Goal: Information Seeking & Learning: Learn about a topic

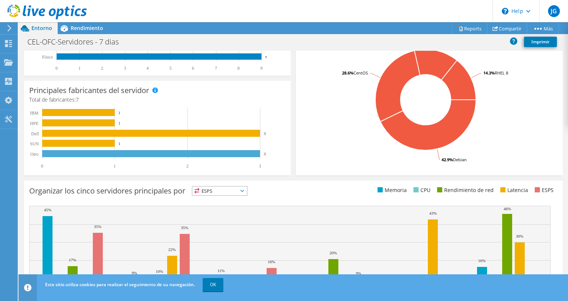
scroll to position [214, 0]
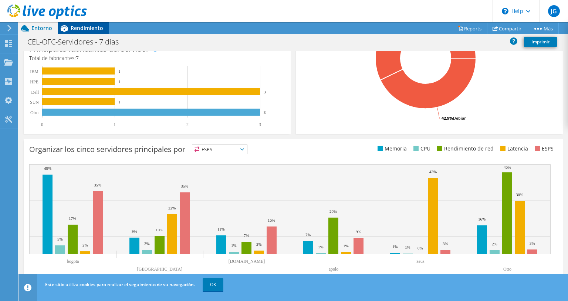
click at [89, 28] on span "Rendimiento" at bounding box center [87, 27] width 33 height 7
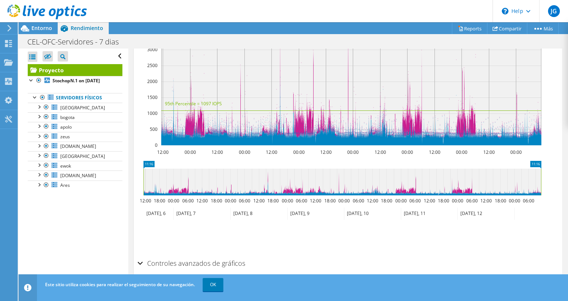
scroll to position [239, 0]
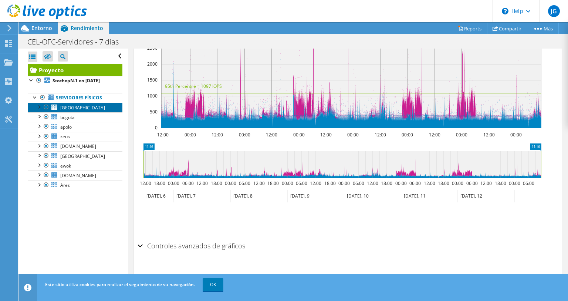
click at [71, 111] on span "[GEOGRAPHIC_DATA]" at bounding box center [82, 107] width 45 height 6
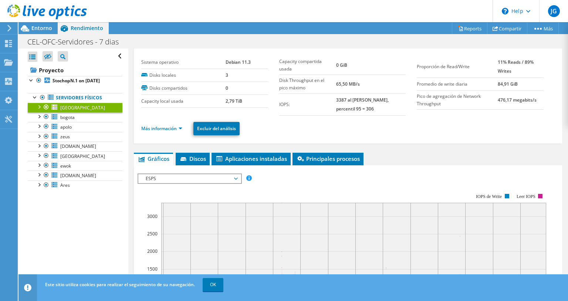
scroll to position [0, 0]
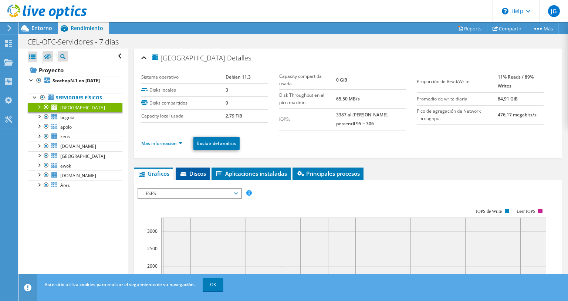
click at [195, 170] on span "Discos" at bounding box center [192, 173] width 27 height 7
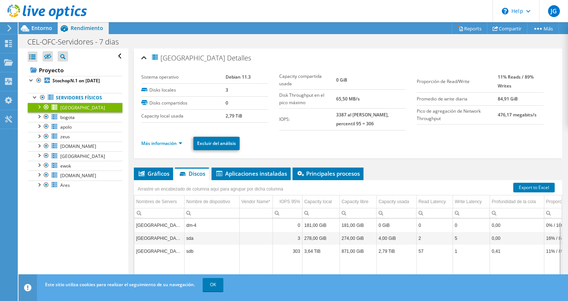
scroll to position [37, 0]
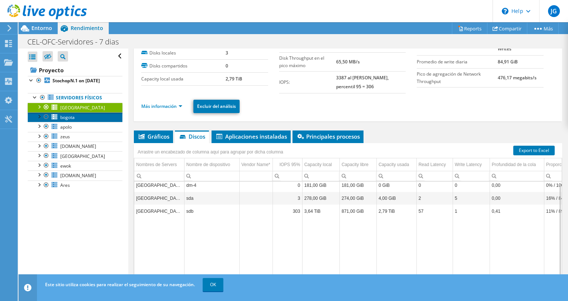
click at [85, 122] on link "bogota" at bounding box center [75, 117] width 95 height 10
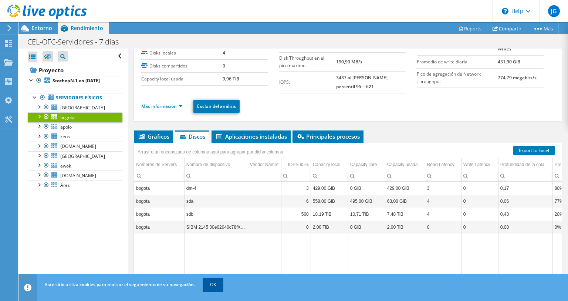
click at [210, 285] on link "OK" at bounding box center [213, 284] width 21 height 13
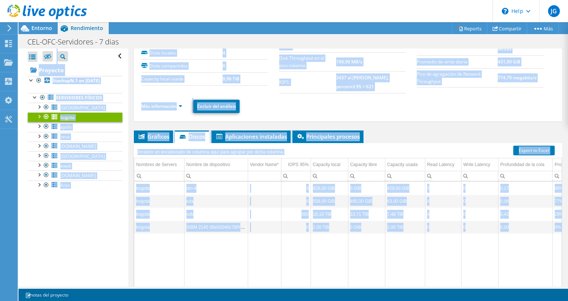
drag, startPoint x: 278, startPoint y: 287, endPoint x: 460, endPoint y: 291, distance: 181.4
click at [460, 291] on div "Este proyecto se ha archivado. No [PERSON_NAME] realizado cambios, y tanto los …" at bounding box center [294, 161] width 550 height 278
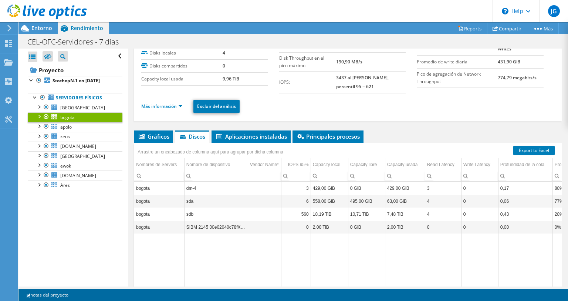
drag, startPoint x: 467, startPoint y: 288, endPoint x: 477, endPoint y: 285, distance: 10.3
click at [468, 287] on div "Acciones de proyecto Acciones de proyecto Reports Compartir Más" at bounding box center [294, 161] width 550 height 278
click at [479, 285] on td "Data grid" at bounding box center [480, 266] width 37 height 66
drag, startPoint x: 533, startPoint y: 282, endPoint x: 568, endPoint y: 281, distance: 35.2
click at [565, 283] on article "bogota [GEOGRAPHIC_DATA] Sistema operativo Debian 11.11 Disks locales 4 Disks c…" at bounding box center [348, 167] width 440 height 238
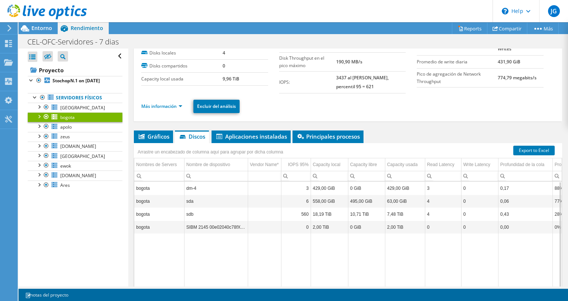
scroll to position [51, 0]
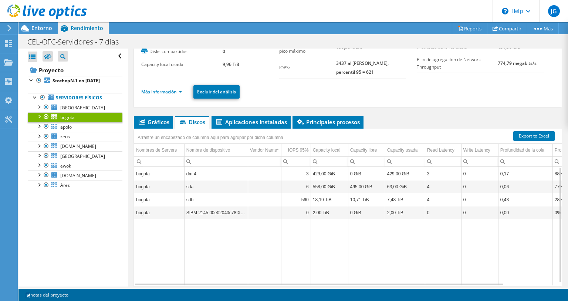
click at [554, 265] on div "bogota [GEOGRAPHIC_DATA] Sistema operativo Debian 11.11 Disks locales 4 Disks c…" at bounding box center [348, 155] width 440 height 317
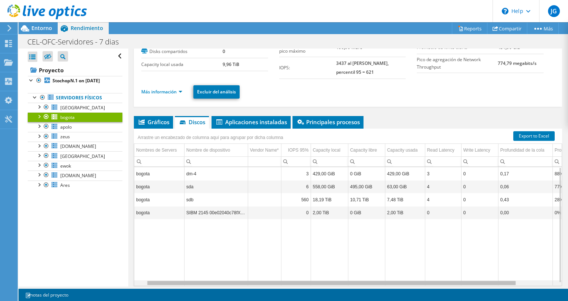
drag, startPoint x: 501, startPoint y: 278, endPoint x: 517, endPoint y: 278, distance: 15.9
click at [517, 278] on body "JG Usuario final [PERSON_NAME] [EMAIL_ADDRESS][DOMAIN_NAME] COMISION EJECUTIVA …" at bounding box center [284, 150] width 568 height 301
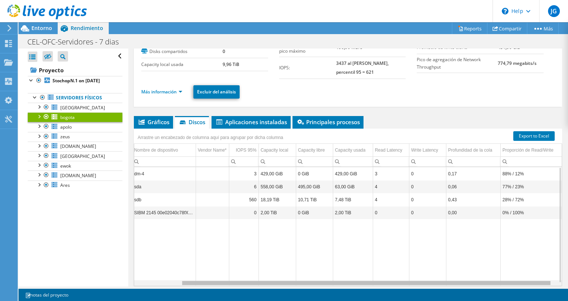
scroll to position [0, 0]
drag, startPoint x: 514, startPoint y: 277, endPoint x: 568, endPoint y: 280, distance: 54.9
click at [568, 280] on html "JG Usuario final [PERSON_NAME] [EMAIL_ADDRESS][DOMAIN_NAME] COMISION EJECUTIVA …" at bounding box center [284, 150] width 568 height 301
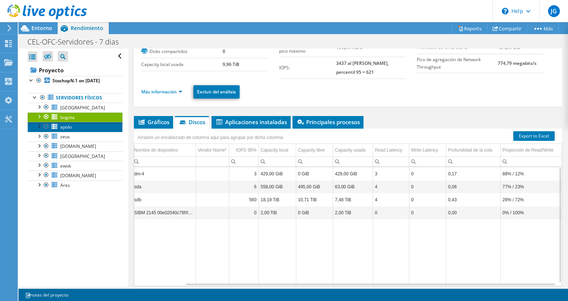
click at [89, 131] on link "apolo" at bounding box center [75, 127] width 95 height 10
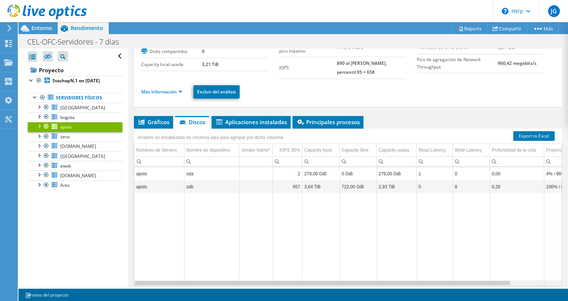
click at [548, 281] on section "Export to Excel Arrastre un encabezado de columna aquí para agrupar por dicha c…" at bounding box center [348, 213] width 429 height 170
click at [544, 280] on div "Data grid" at bounding box center [348, 283] width 428 height 6
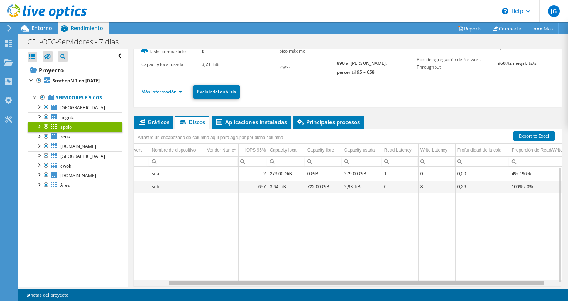
scroll to position [0, 42]
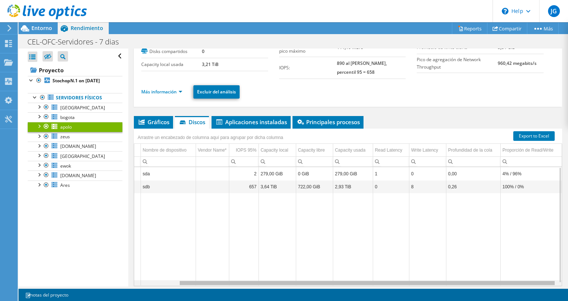
drag, startPoint x: 428, startPoint y: 277, endPoint x: 371, endPoint y: 271, distance: 57.3
click at [371, 271] on body "JG Usuario final [PERSON_NAME] [EMAIL_ADDRESS][DOMAIN_NAME] COMISION EJECUTIVA …" at bounding box center [284, 150] width 568 height 301
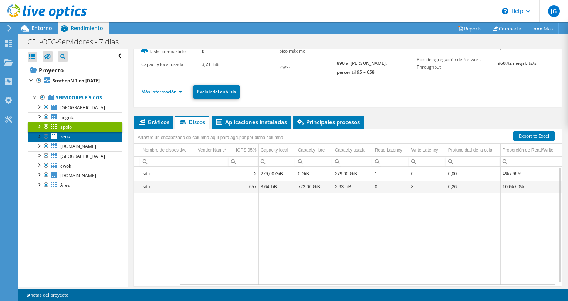
click at [66, 140] on span "zeus" at bounding box center [65, 136] width 10 height 6
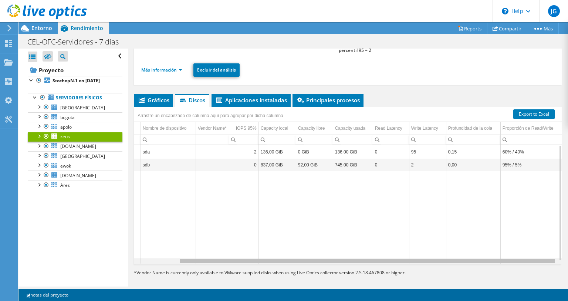
drag, startPoint x: 503, startPoint y: 256, endPoint x: 565, endPoint y: 256, distance: 61.8
click at [565, 257] on body "JG Usuario final [PERSON_NAME] [EMAIL_ADDRESS][DOMAIN_NAME] COMISION EJECUTIVA …" at bounding box center [284, 150] width 568 height 301
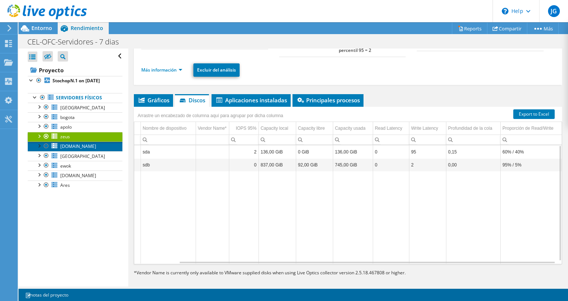
click at [74, 149] on span "[DOMAIN_NAME]" at bounding box center [78, 146] width 36 height 6
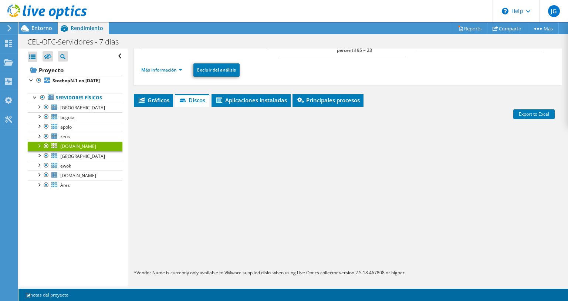
click at [40, 149] on div at bounding box center [38, 144] width 7 height 7
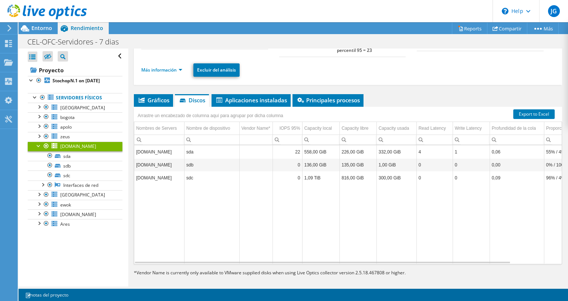
click at [96, 151] on link "[DOMAIN_NAME]" at bounding box center [75, 146] width 95 height 10
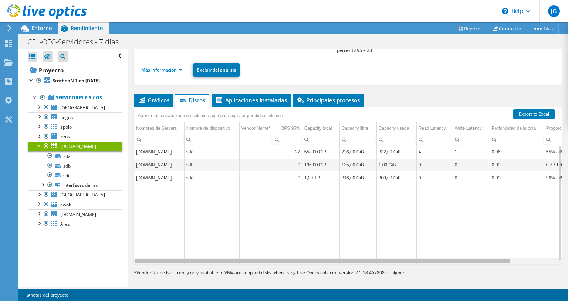
click at [421, 259] on div "Data grid" at bounding box center [322, 261] width 375 height 4
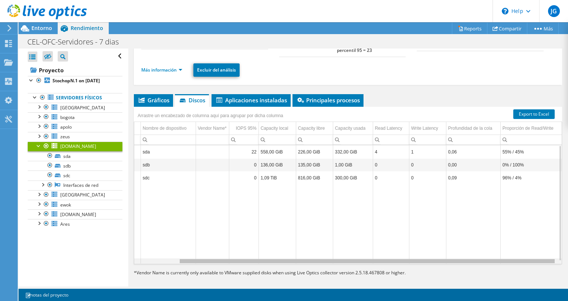
drag, startPoint x: 421, startPoint y: 256, endPoint x: 530, endPoint y: 269, distance: 109.5
click at [530, 269] on body "JG Usuario final [PERSON_NAME] [EMAIL_ADDRESS][DOMAIN_NAME] COMISION EJECUTIVA …" at bounding box center [284, 150] width 568 height 301
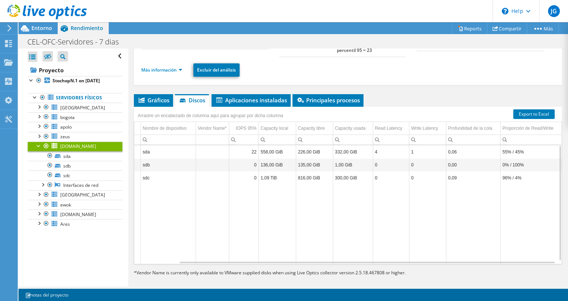
click at [515, 175] on td "96% / 4%" at bounding box center [531, 177] width 61 height 13
click at [501, 172] on td "96% / 4%" at bounding box center [531, 177] width 61 height 13
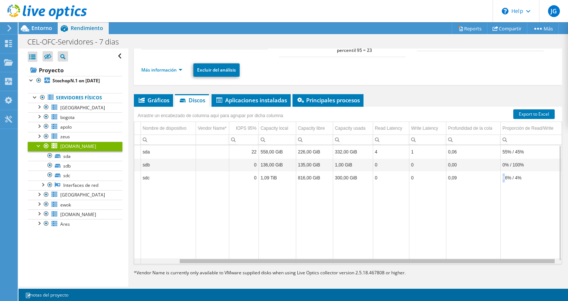
click at [394, 259] on div "Data grid" at bounding box center [367, 261] width 375 height 4
drag, startPoint x: 394, startPoint y: 255, endPoint x: 305, endPoint y: 258, distance: 88.9
click at [305, 258] on body "JG Usuario final [PERSON_NAME] [EMAIL_ADDRESS][DOMAIN_NAME] COMISION EJECUTIVA …" at bounding box center [284, 150] width 568 height 301
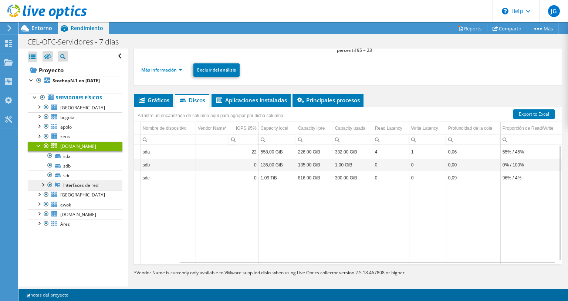
click at [90, 190] on link "Interfaces de red" at bounding box center [75, 185] width 95 height 10
click at [92, 190] on link "Interfaces de red" at bounding box center [75, 185] width 95 height 10
click at [44, 188] on div at bounding box center [42, 183] width 7 height 7
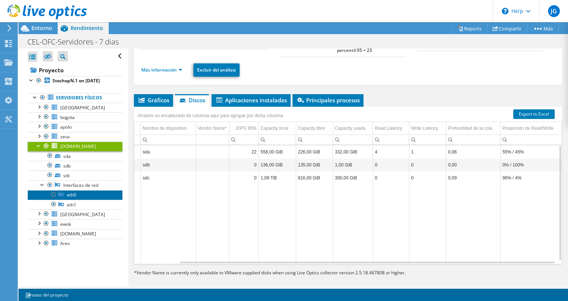
click at [72, 199] on link "eth0" at bounding box center [75, 195] width 95 height 10
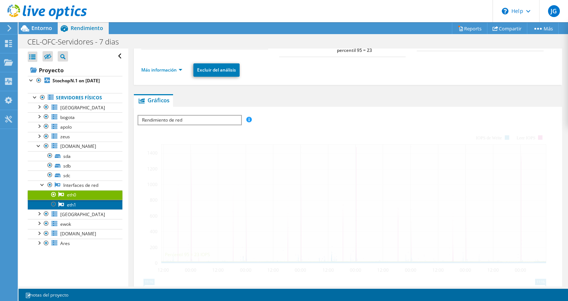
click at [75, 207] on link "eth1" at bounding box center [75, 204] width 95 height 10
click at [77, 209] on link "eth1" at bounding box center [75, 204] width 95 height 10
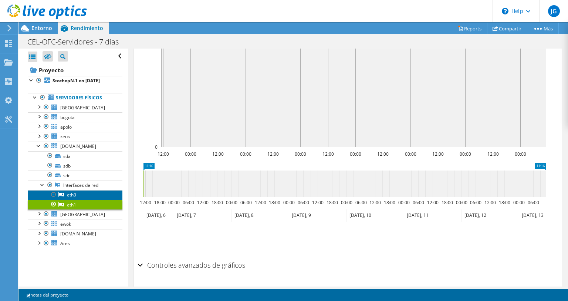
drag, startPoint x: 70, startPoint y: 201, endPoint x: 76, endPoint y: 199, distance: 6.8
click at [71, 199] on link "eth0" at bounding box center [75, 195] width 95 height 10
